Goal: Task Accomplishment & Management: Use online tool/utility

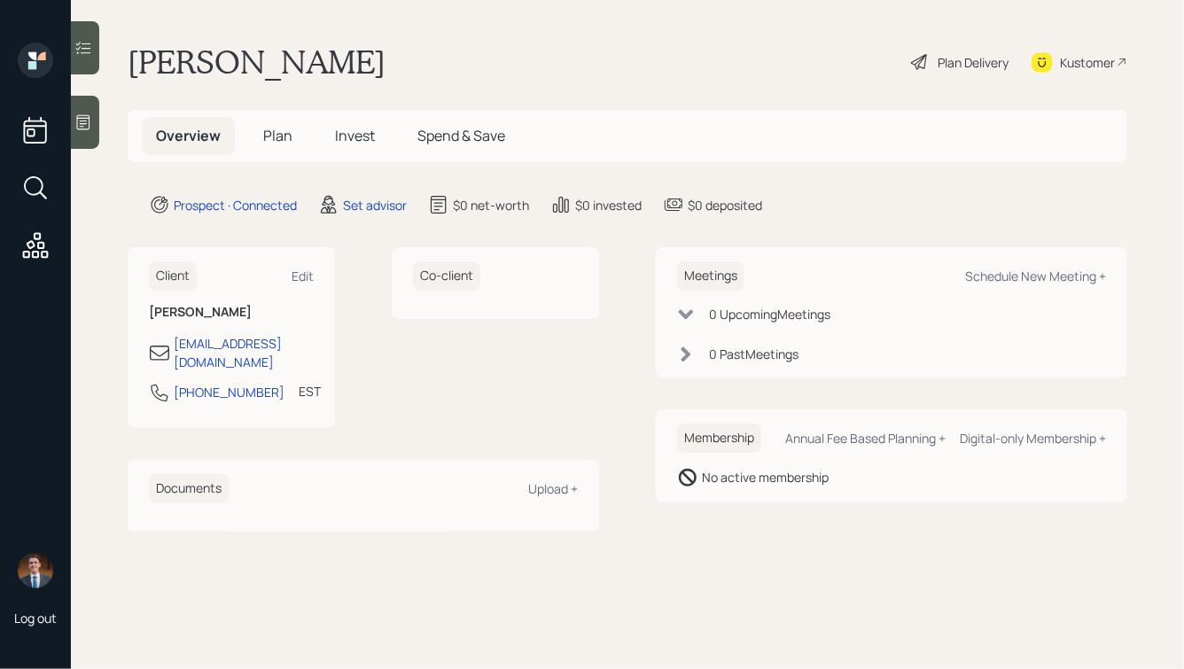
click at [92, 127] on icon at bounding box center [83, 122] width 18 height 18
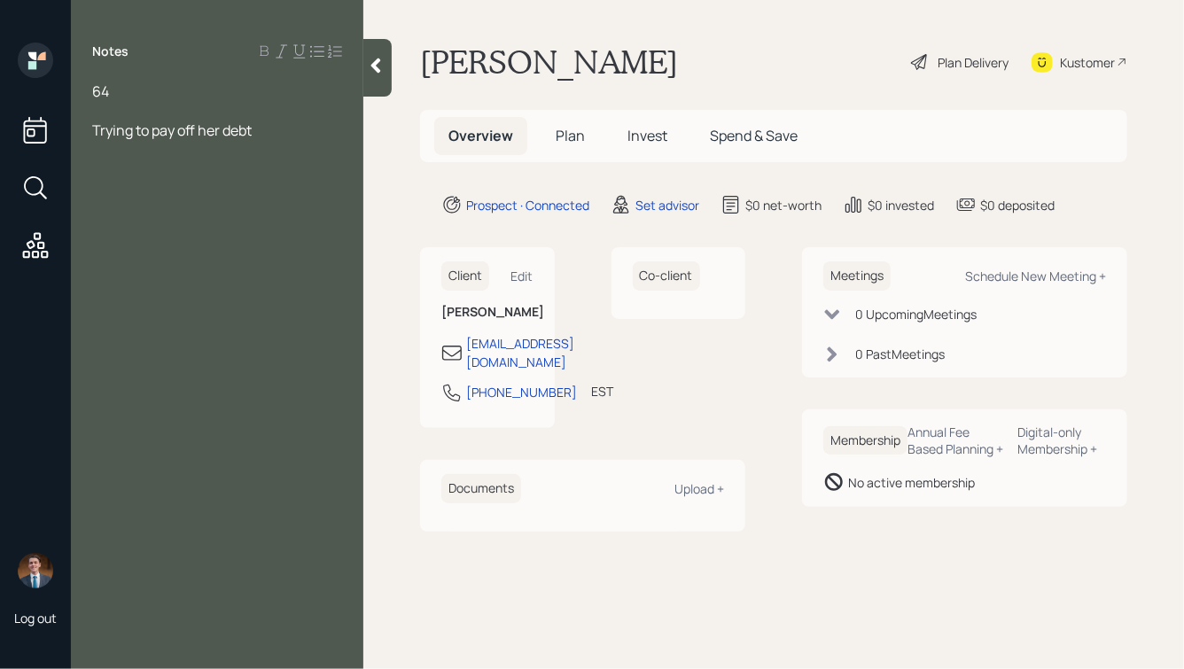
click at [92, 131] on span "Trying to pay off her debt" at bounding box center [171, 130] width 159 height 19
click at [153, 89] on div "64" at bounding box center [217, 91] width 250 height 19
click at [239, 94] on div "64, working til 72" at bounding box center [217, 91] width 250 height 19
click at [186, 189] on div at bounding box center [217, 188] width 250 height 19
click at [331, 228] on div "Main pain: Trying to pay off her debt" at bounding box center [217, 227] width 250 height 19
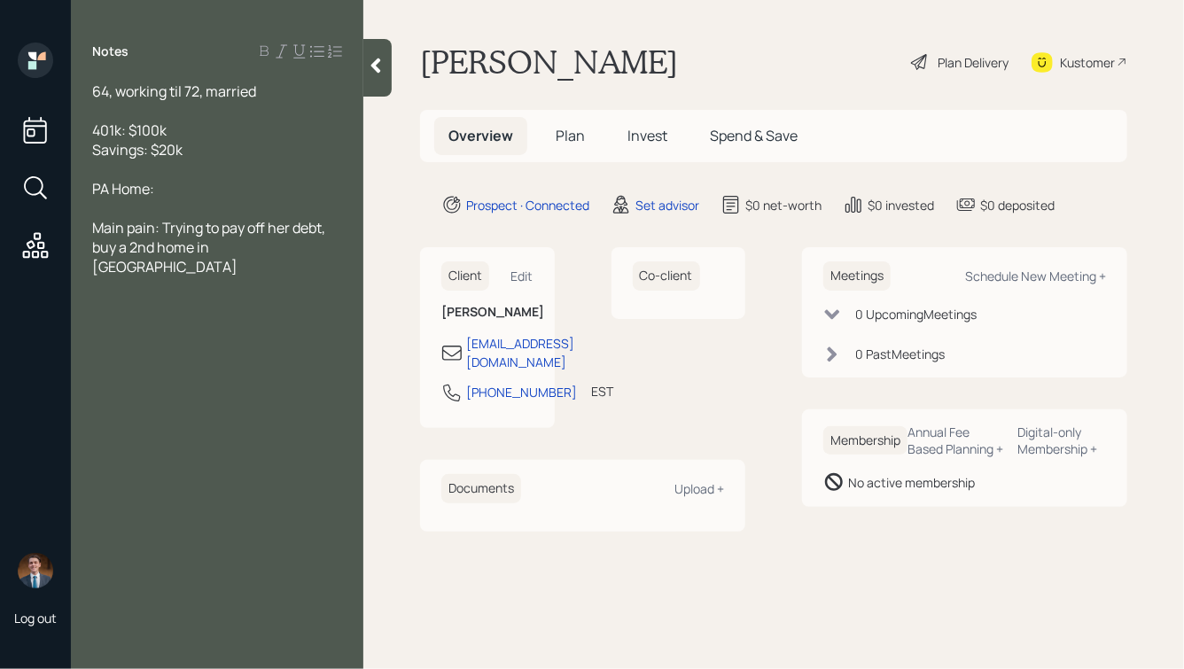
click at [283, 88] on div "64, working til 72, married" at bounding box center [217, 91] width 250 height 19
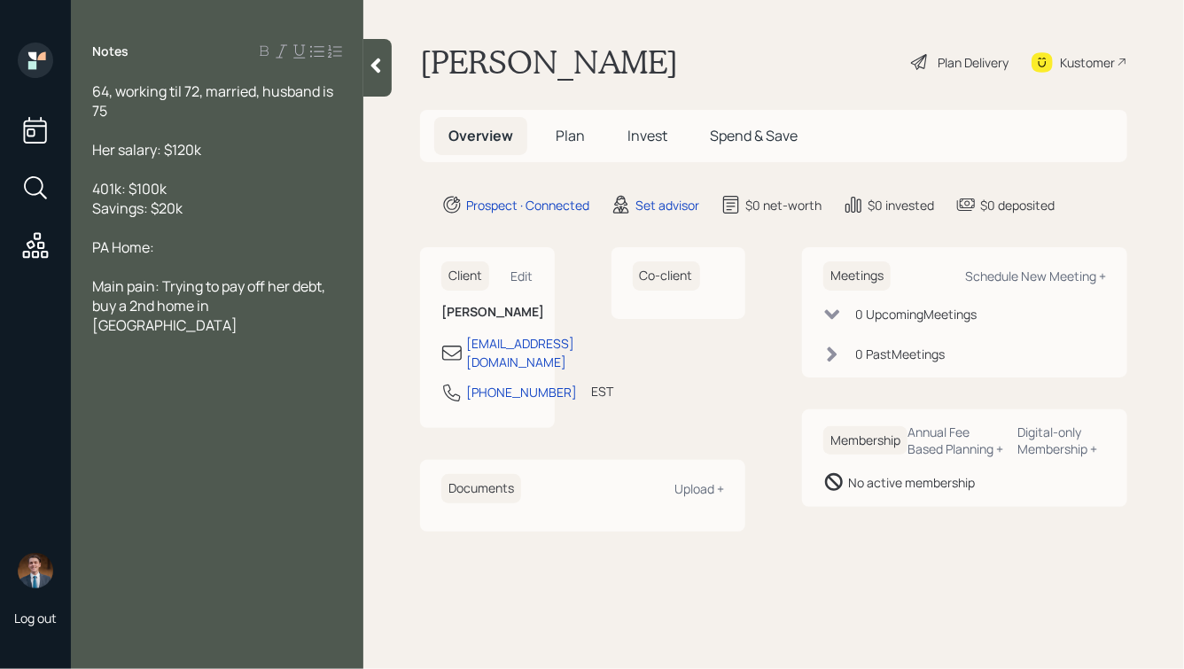
click at [189, 212] on div "Savings: $20k" at bounding box center [217, 207] width 250 height 19
click at [214, 251] on div "PA Home:" at bounding box center [217, 246] width 250 height 19
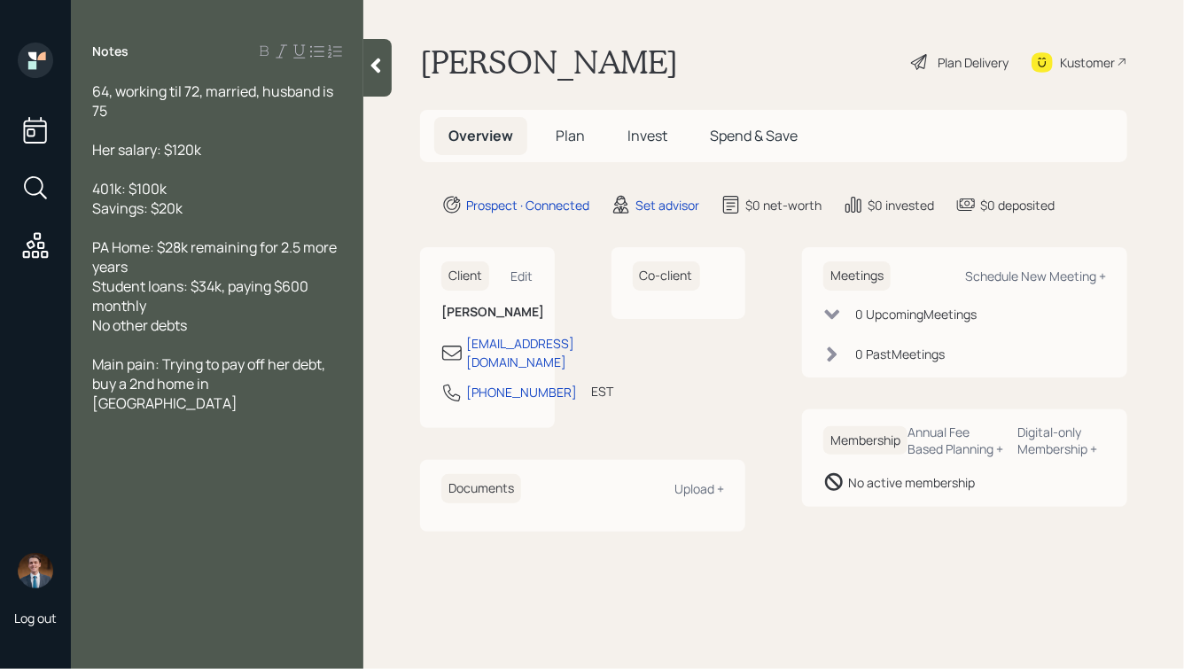
click at [263, 390] on div "Main pain: Trying to pay off her debt, buy a 2nd home in [GEOGRAPHIC_DATA]" at bounding box center [217, 383] width 250 height 58
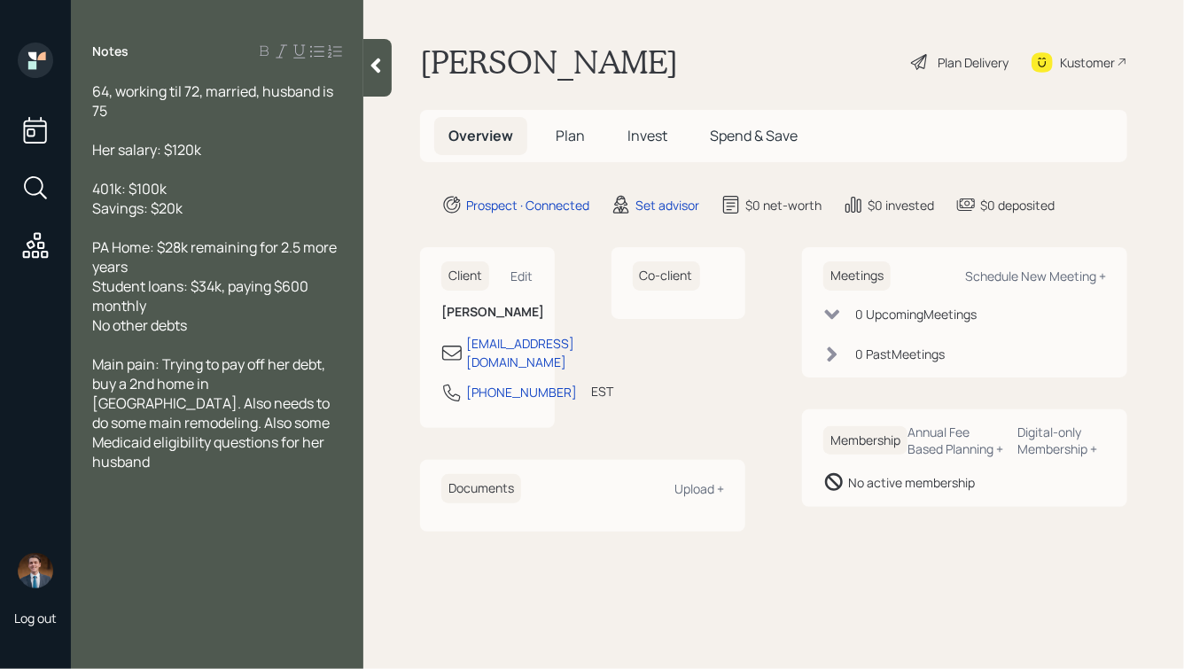
click at [216, 156] on div "Her salary: $120k" at bounding box center [217, 149] width 250 height 19
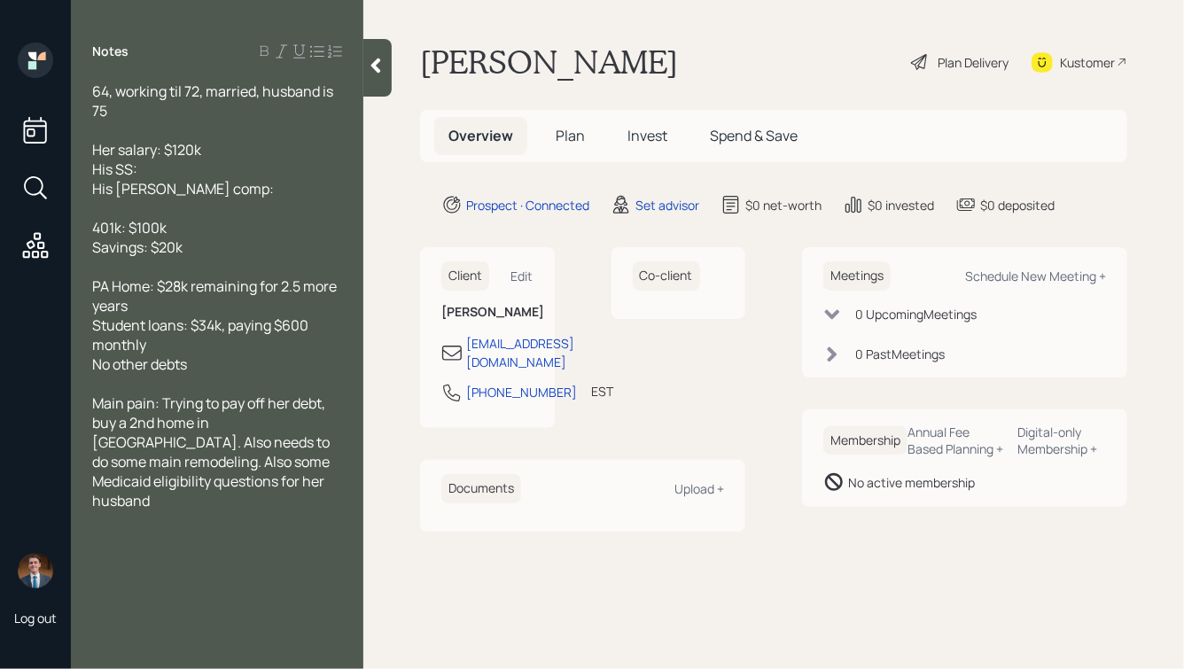
click at [164, 170] on div "His SS:" at bounding box center [217, 168] width 250 height 19
click at [249, 192] on div "His [PERSON_NAME] comp:" at bounding box center [217, 188] width 250 height 19
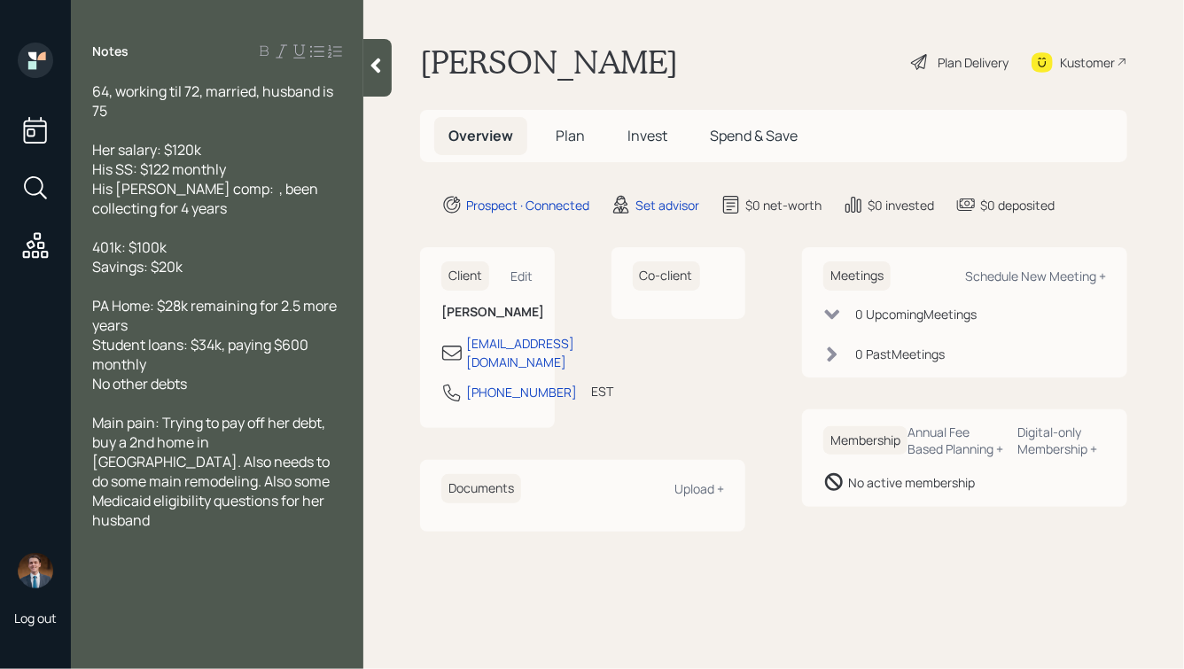
click at [230, 195] on span "His [PERSON_NAME] comp: , been collecting for 4 years" at bounding box center [206, 198] width 229 height 39
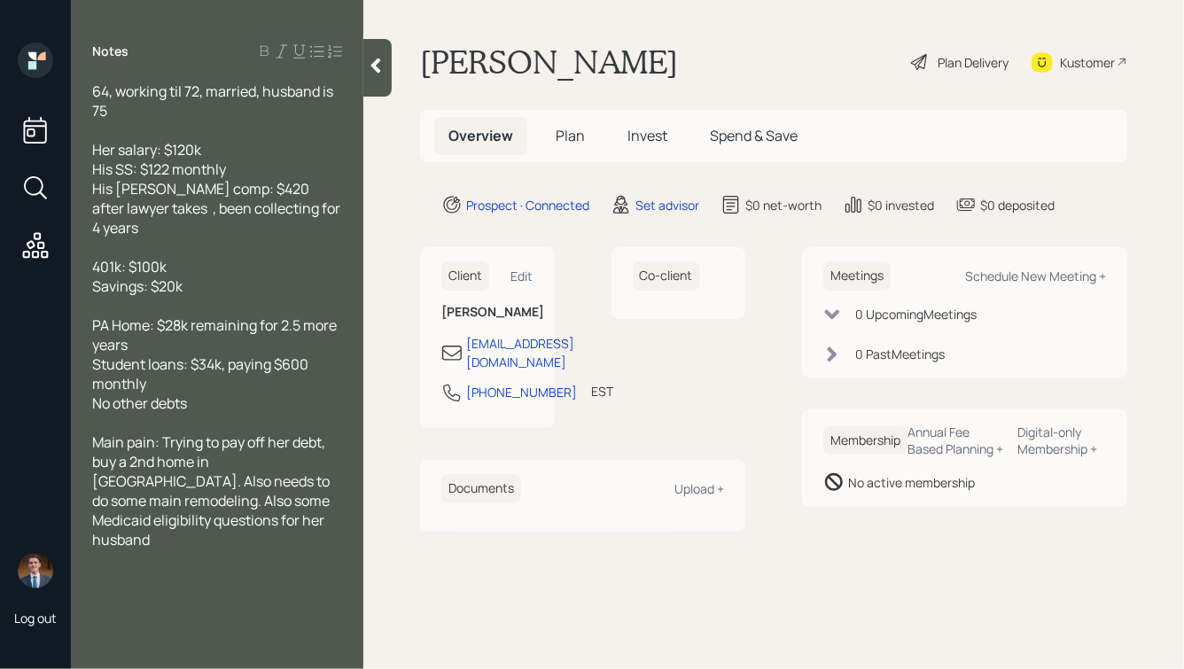
click at [157, 168] on span "His SS: $122 monthly" at bounding box center [159, 168] width 134 height 19
click at [179, 210] on span "His [PERSON_NAME] comp: $420 after lawyer takes , been collecting for 4 years" at bounding box center [217, 208] width 251 height 58
click at [175, 274] on div "401k: $100k" at bounding box center [217, 266] width 250 height 19
click at [196, 288] on div "Savings: $20k" at bounding box center [217, 285] width 250 height 19
click at [183, 273] on div "401k: $100k" at bounding box center [217, 266] width 250 height 19
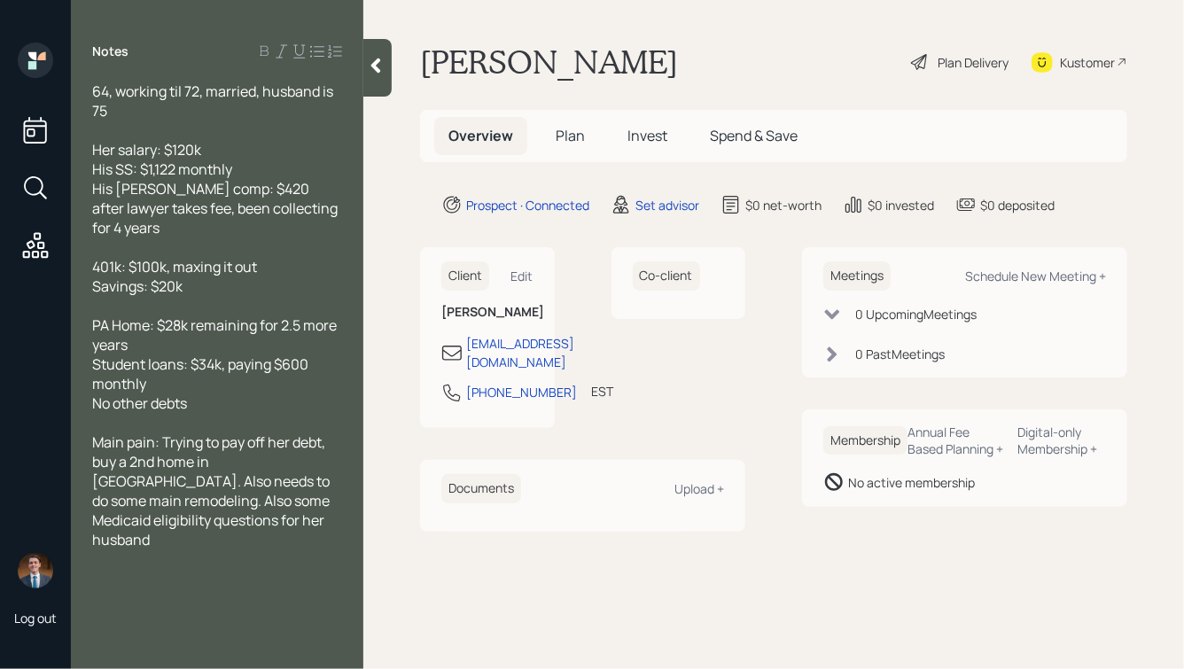
click at [159, 325] on span "PA Home: $28k remaining for 2.5 more years" at bounding box center [215, 334] width 247 height 39
drag, startPoint x: 199, startPoint y: 329, endPoint x: 175, endPoint y: 331, distance: 24.0
click at [175, 331] on span "PA Home: ~$275k value,$28k remaining for 2.5 more years" at bounding box center [186, 334] width 188 height 39
click at [250, 327] on span "PA Home: ~$300k value,$28k remaining for 2.5 more years" at bounding box center [187, 334] width 191 height 39
click at [183, 391] on div "Student loans: $34k, paying $600 monthly" at bounding box center [217, 373] width 250 height 39
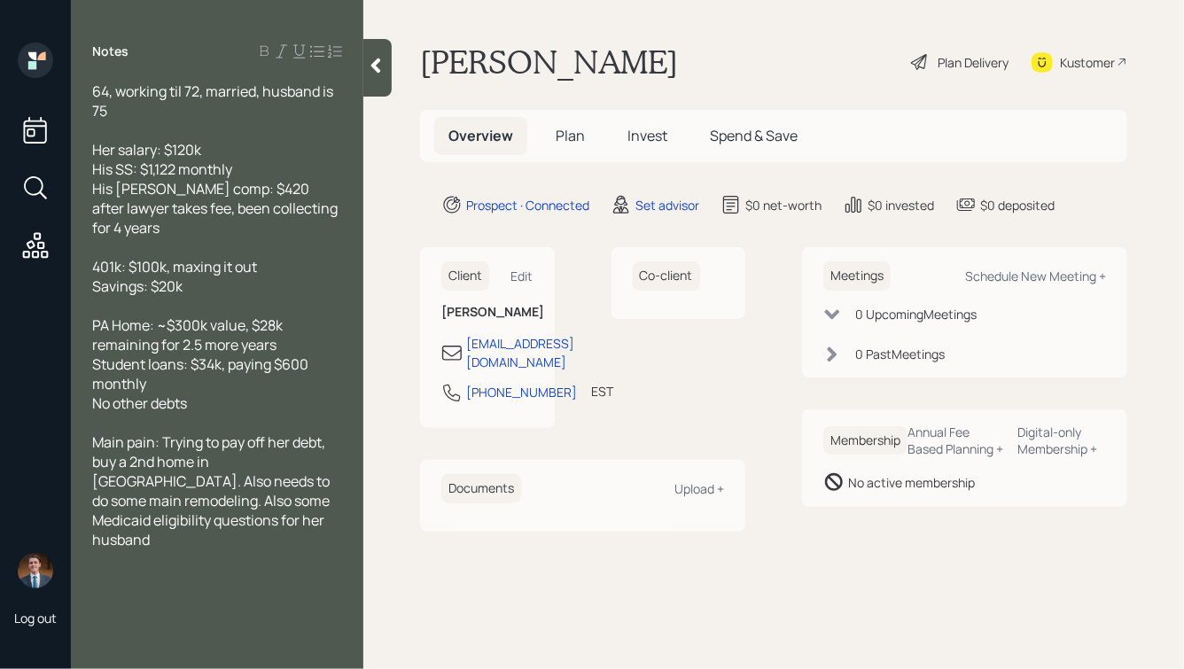
click at [379, 75] on div at bounding box center [377, 68] width 28 height 58
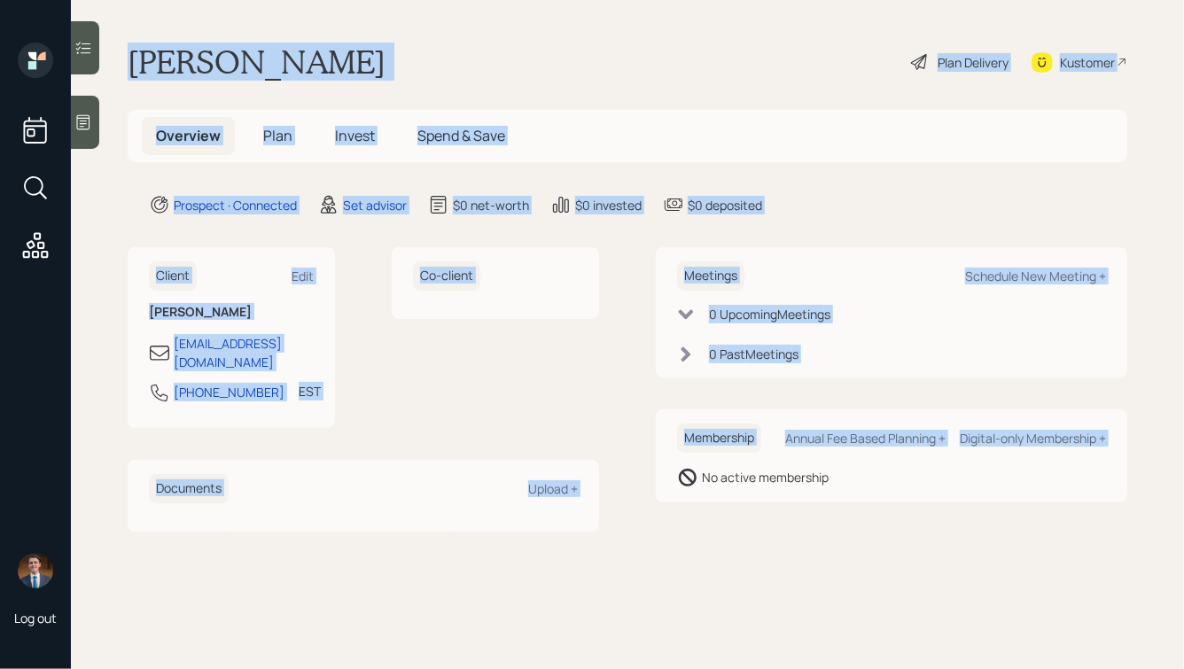
drag, startPoint x: 124, startPoint y: 55, endPoint x: 699, endPoint y: 616, distance: 803.3
click at [700, 616] on main "[PERSON_NAME] Plan Delivery Kustomer Overview Plan Invest Spend & Save Prospect…" at bounding box center [627, 334] width 1113 height 669
click at [699, 616] on main "[PERSON_NAME] Plan Delivery Kustomer Overview Plan Invest Spend & Save Prospect…" at bounding box center [627, 334] width 1113 height 669
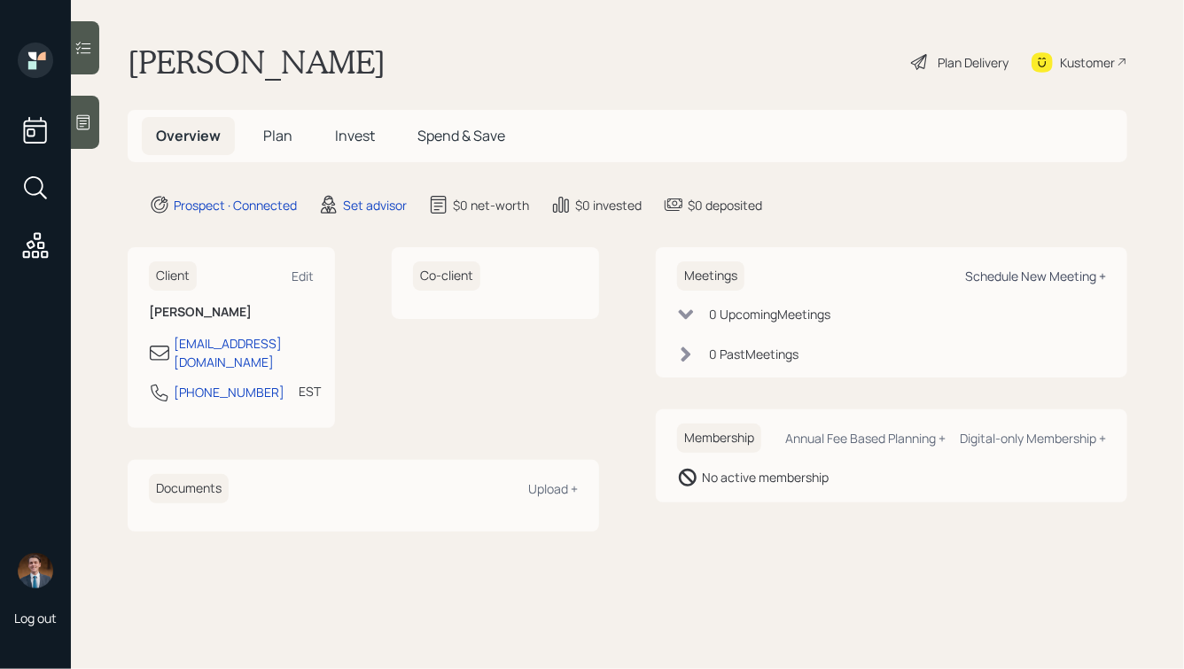
click at [1003, 276] on div "Schedule New Meeting +" at bounding box center [1035, 276] width 141 height 17
select select "round-[PERSON_NAME]"
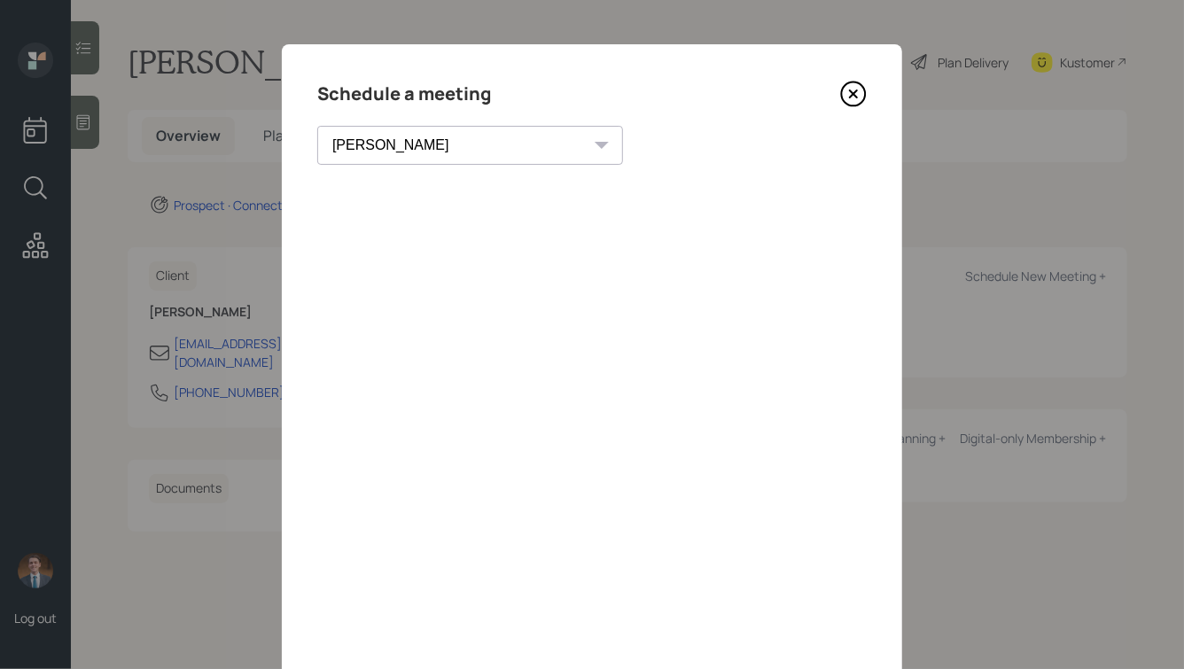
click at [852, 97] on icon at bounding box center [853, 94] width 27 height 27
